Goal: Find specific page/section: Find specific page/section

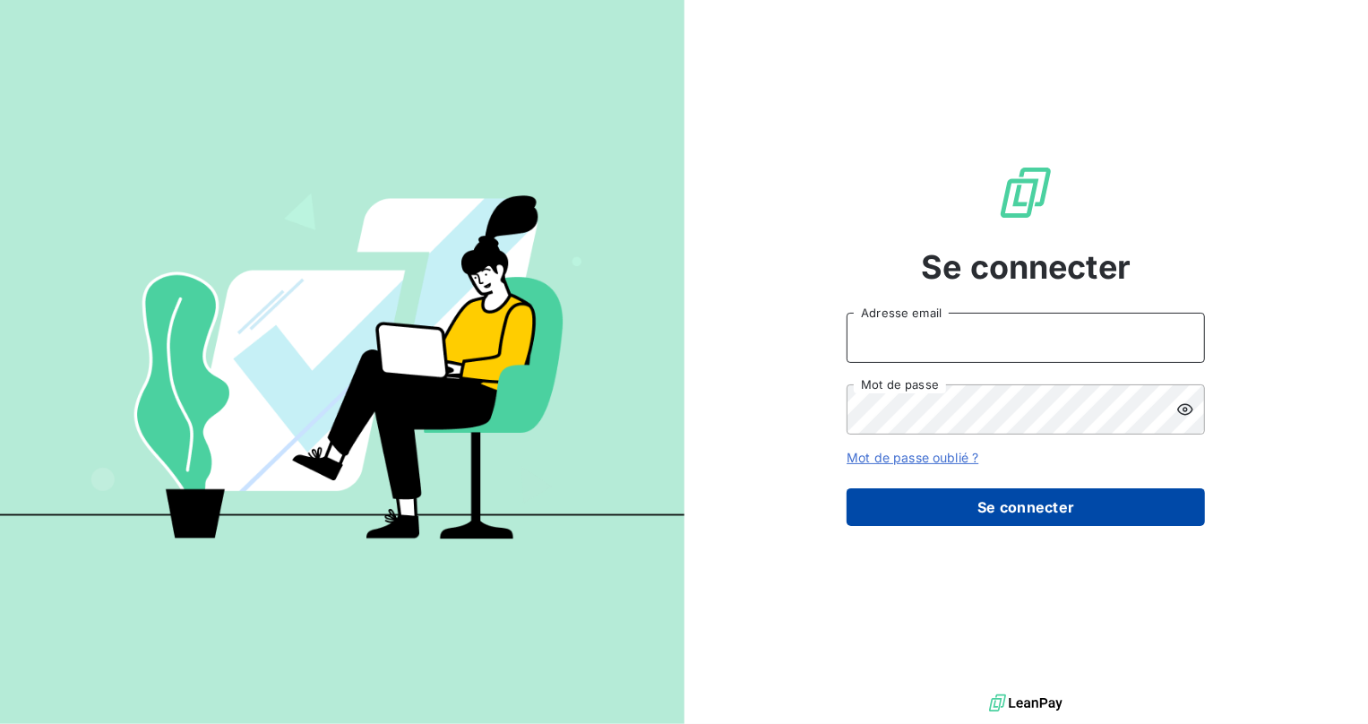
type input "[EMAIL_ADDRESS][DOMAIN_NAME]"
click at [1052, 517] on button "Se connecter" at bounding box center [1025, 507] width 358 height 38
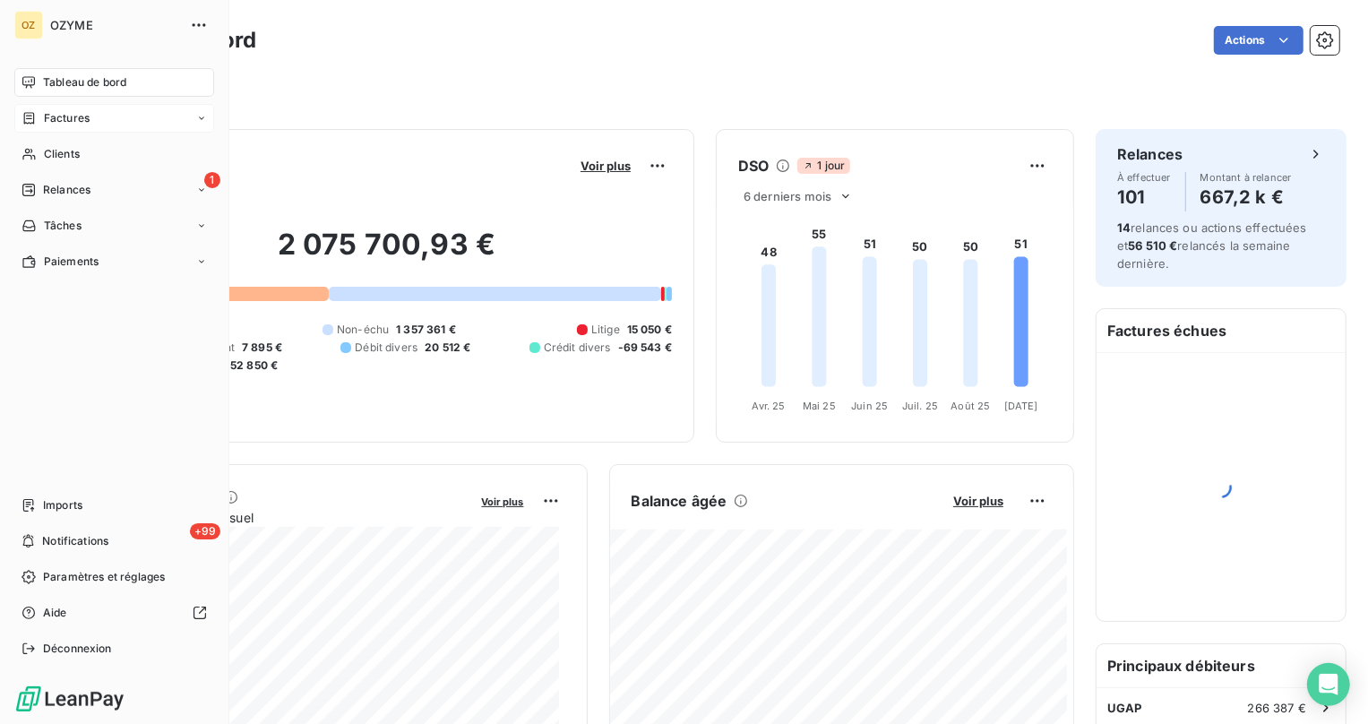
click at [41, 120] on div "Factures" at bounding box center [55, 118] width 68 height 16
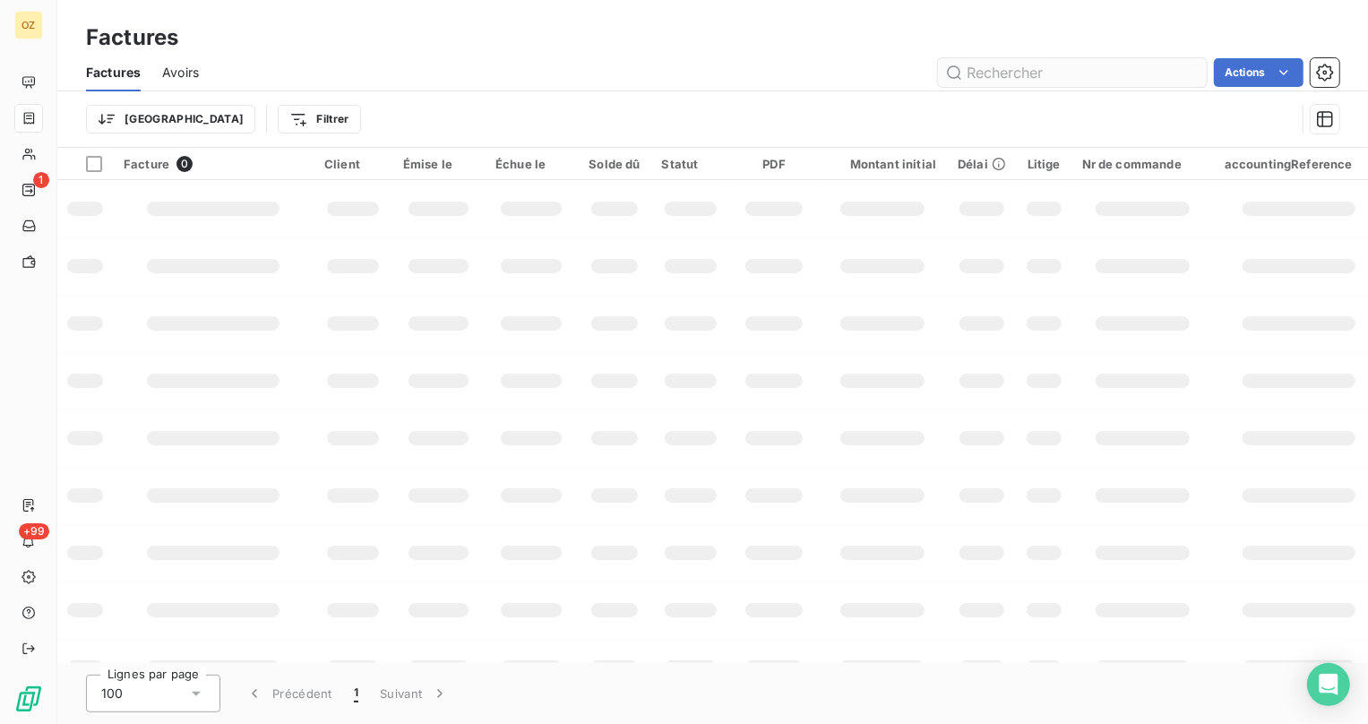
click at [1049, 73] on input "text" at bounding box center [1072, 72] width 269 height 29
type input "f"
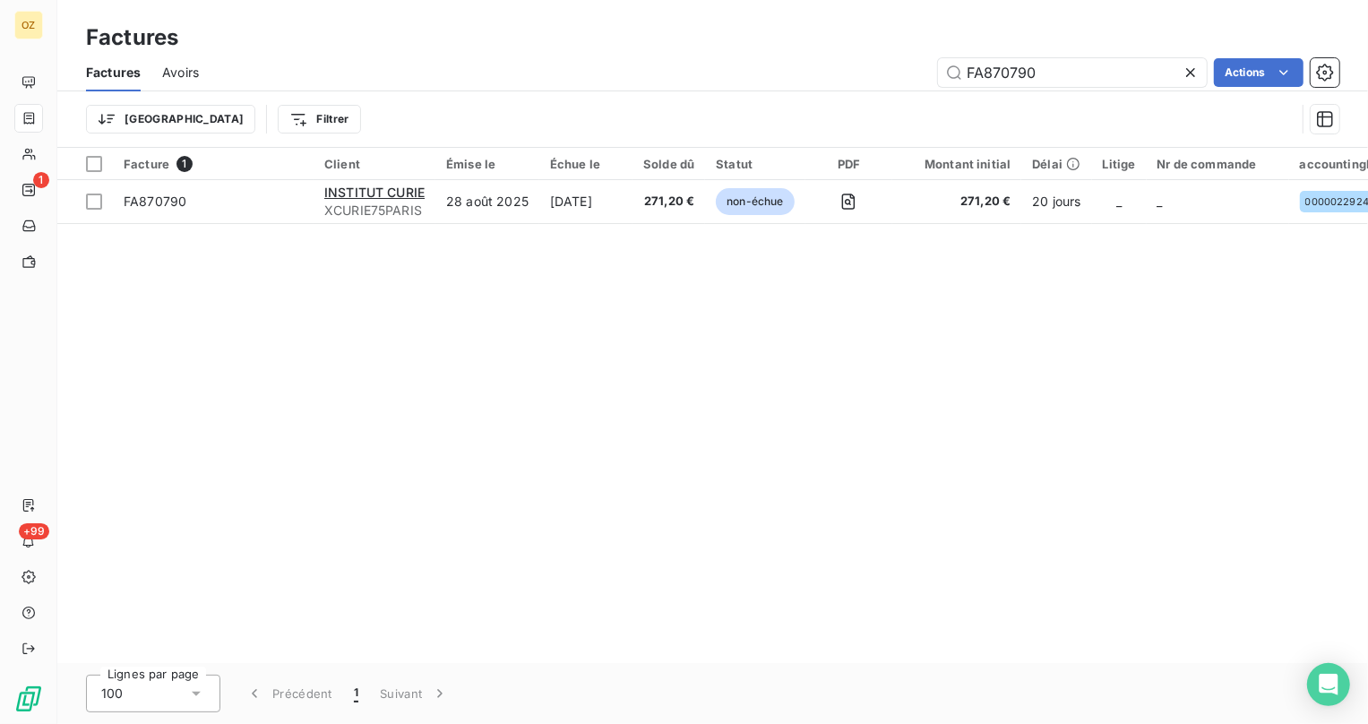
type input "FA870790"
click at [625, 67] on div "Factures Factures Avoirs FA870790 Actions Trier Filtrer Facture 1 Client Émise …" at bounding box center [712, 362] width 1310 height 724
